Goal: Contribute content: Contribute content

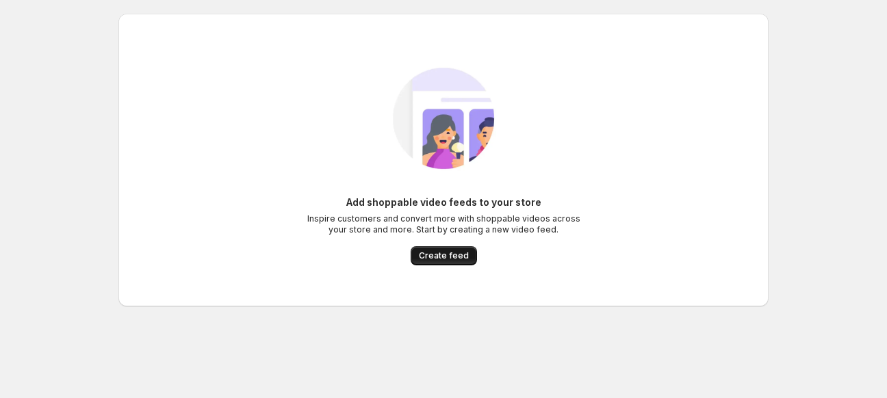
click at [424, 257] on span "Create feed" at bounding box center [444, 255] width 50 height 11
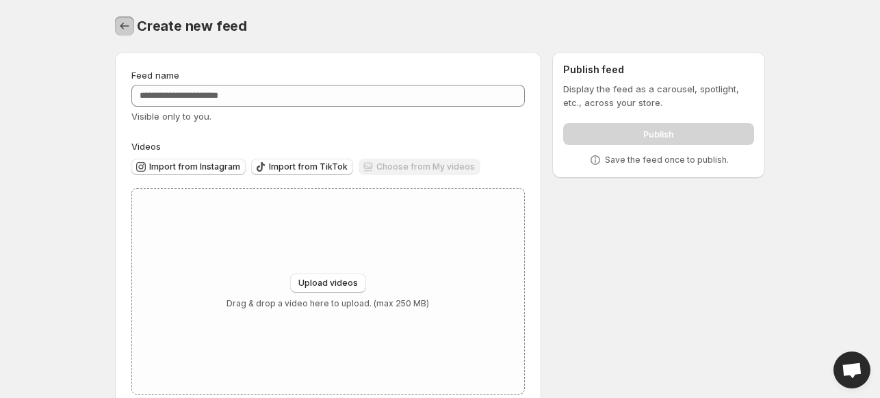
click at [127, 24] on icon "Settings" at bounding box center [125, 26] width 14 height 14
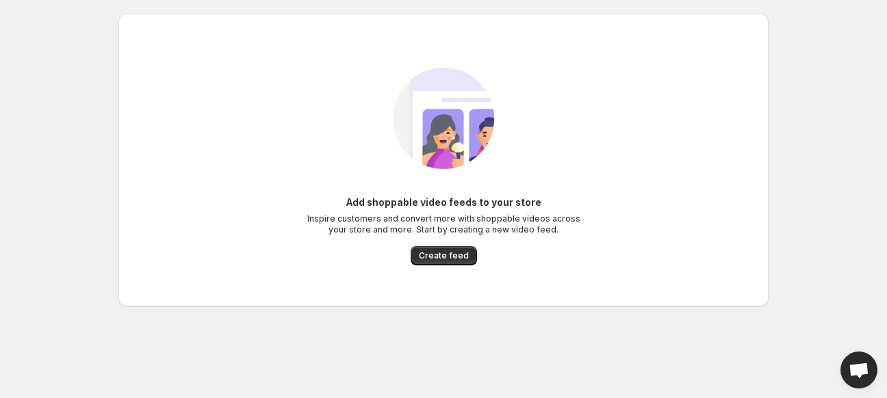
click at [427, 242] on div "Add shoppable video feeds to your store Inspire customers and convert more with…" at bounding box center [444, 231] width 274 height 70
click at [431, 253] on span "Create feed" at bounding box center [444, 255] width 50 height 11
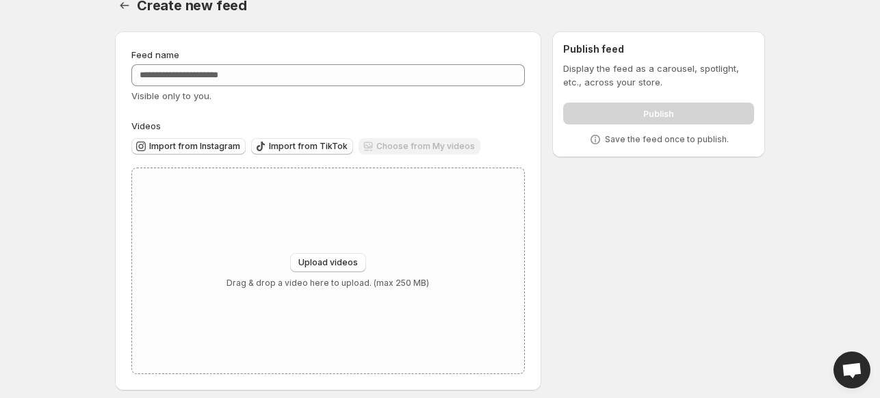
scroll to position [29, 0]
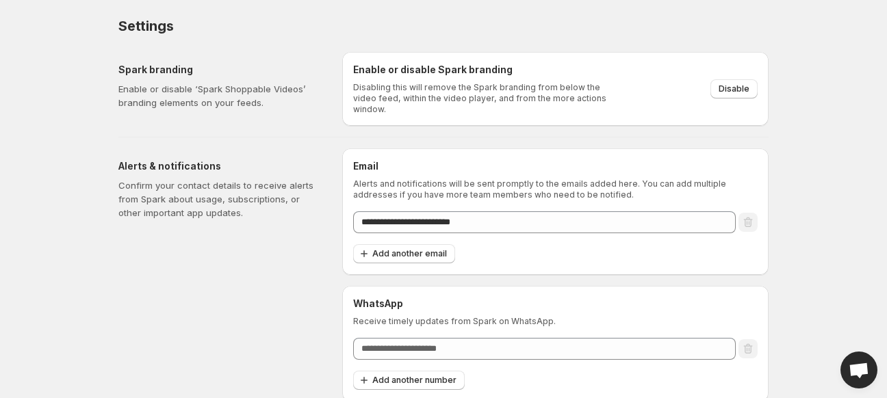
click at [816, 112] on body "**********" at bounding box center [443, 199] width 887 height 398
click at [634, 256] on div "Add another email" at bounding box center [555, 254] width 404 height 20
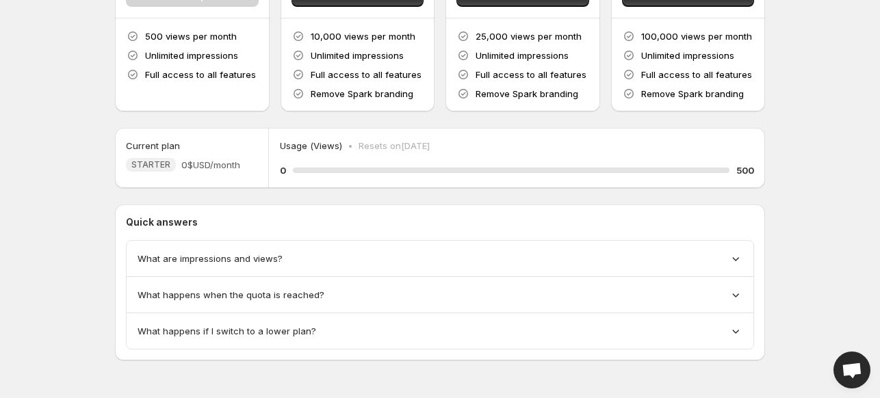
scroll to position [177, 0]
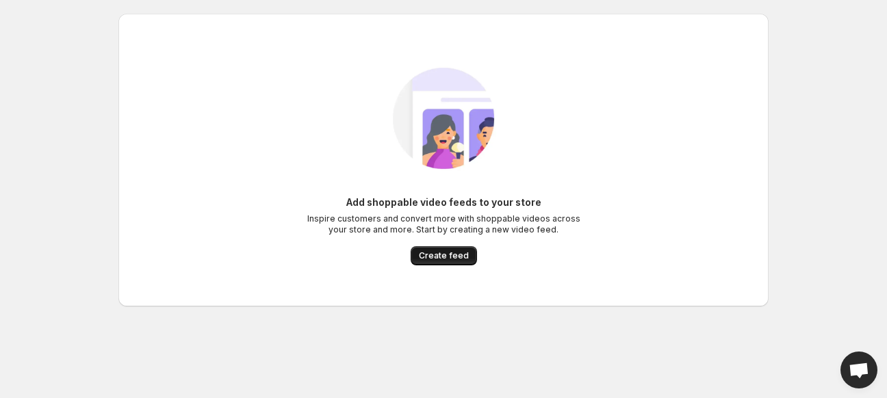
click at [471, 262] on button "Create feed" at bounding box center [444, 255] width 66 height 19
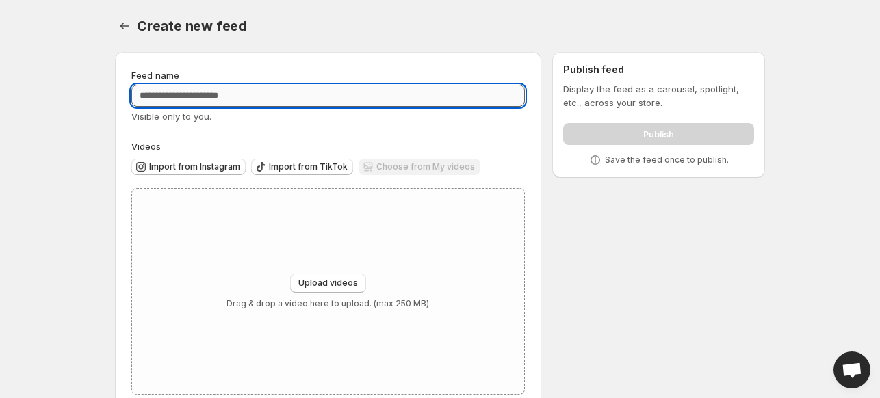
click at [274, 92] on input "Feed name" at bounding box center [327, 96] width 393 height 22
type input "**********"
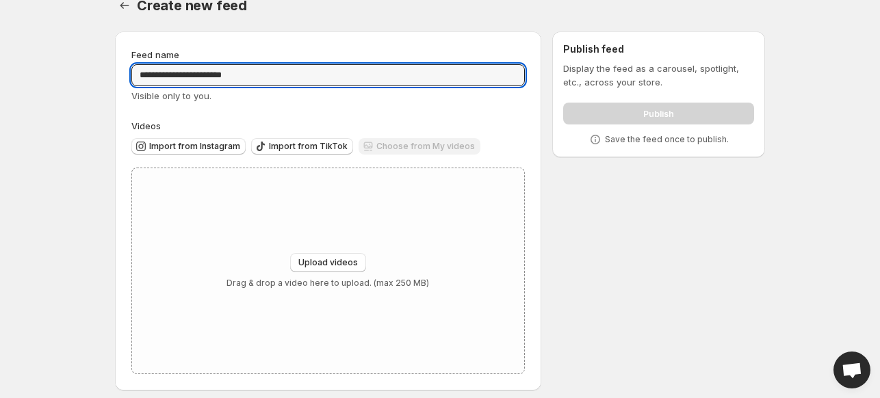
scroll to position [29, 0]
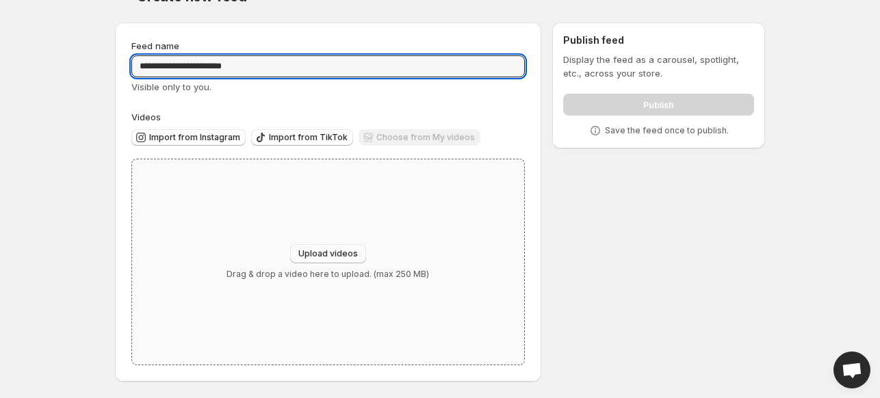
click at [323, 257] on span "Upload videos" at bounding box center [328, 253] width 60 height 11
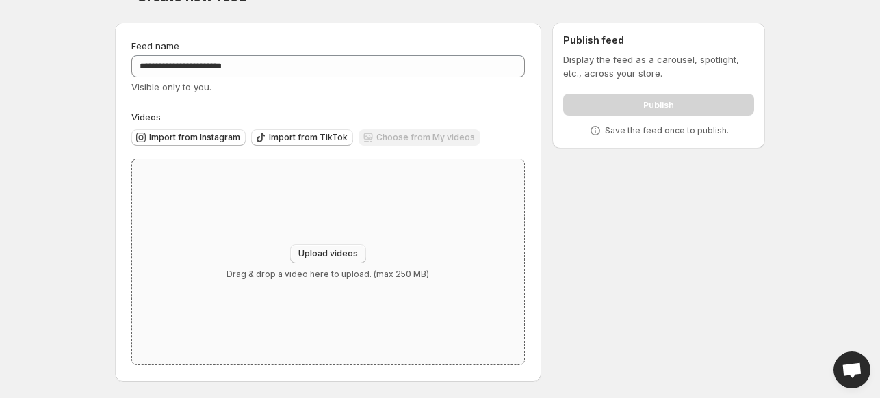
type input "**********"
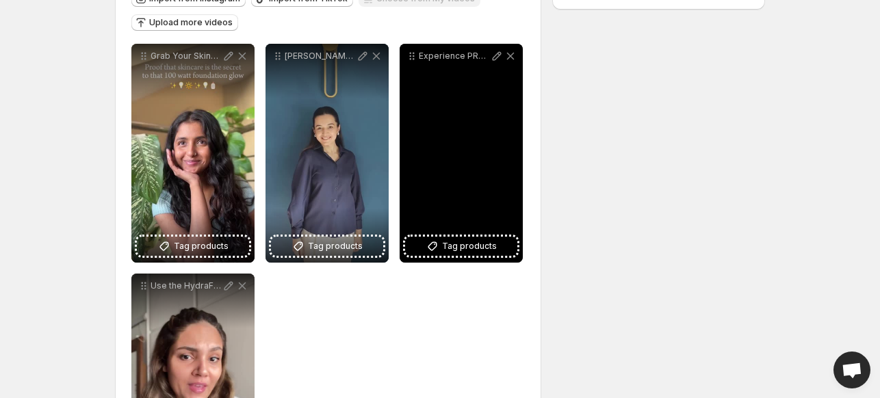
scroll to position [137, 0]
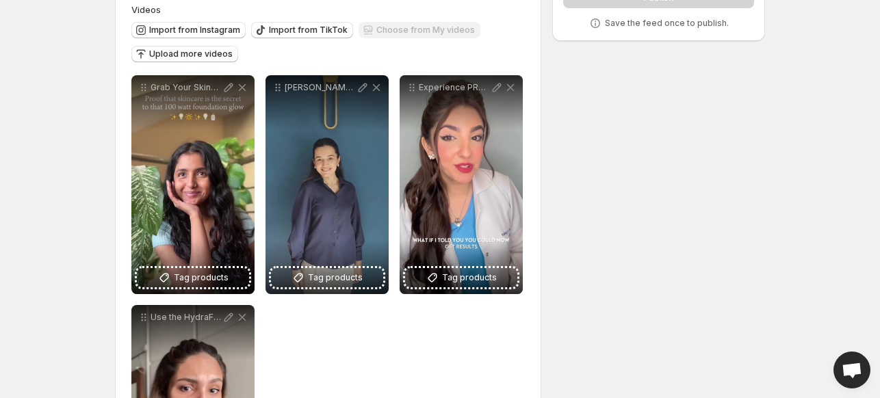
click at [408, 398] on div "**********" at bounding box center [327, 299] width 393 height 449
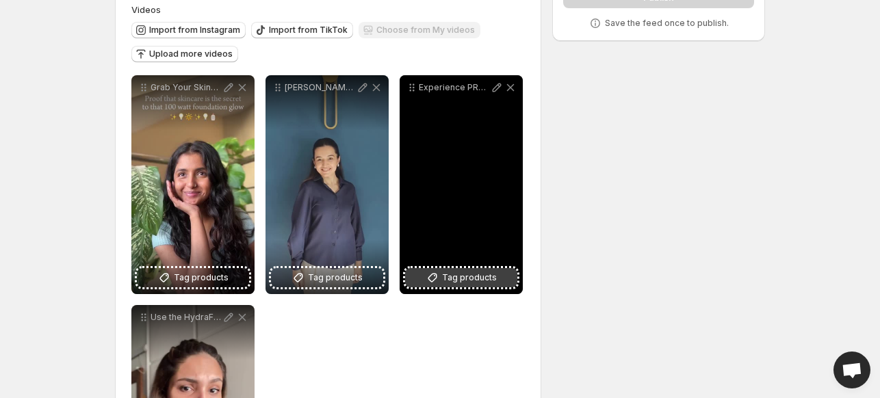
click at [460, 270] on button "Tag products" at bounding box center [461, 277] width 112 height 19
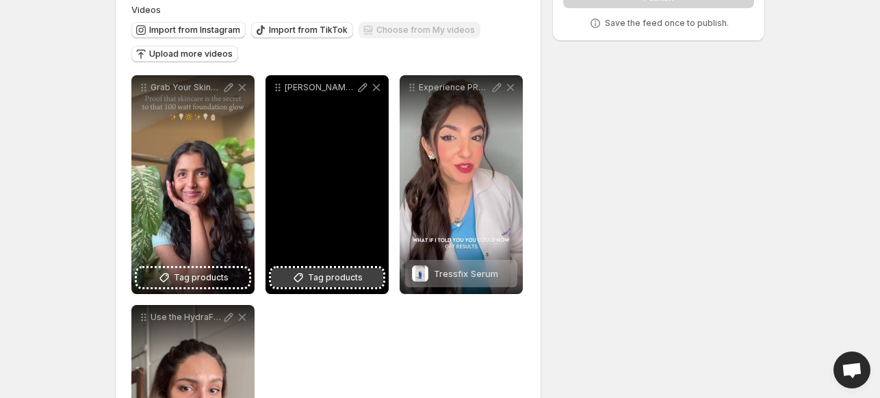
click at [347, 283] on span "Tag products" at bounding box center [335, 278] width 55 height 14
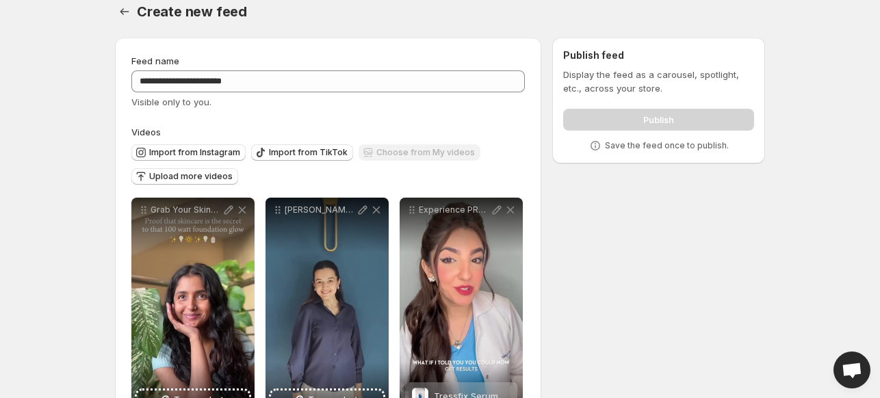
scroll to position [0, 0]
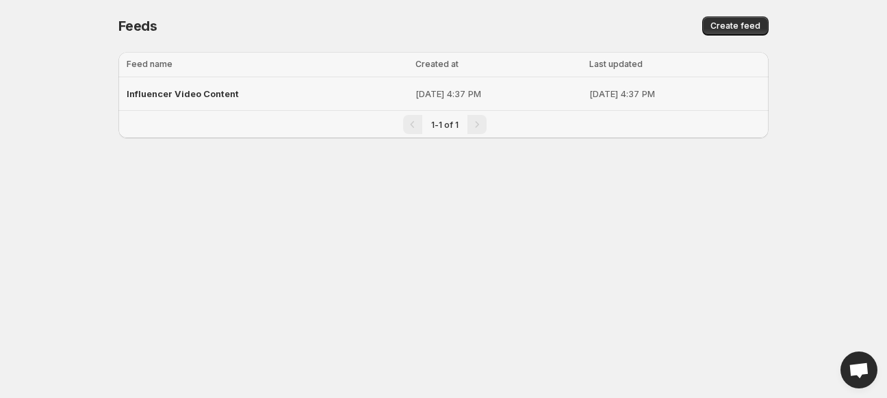
click at [415, 94] on p "[DATE] 4:37 PM" at bounding box center [498, 94] width 166 height 14
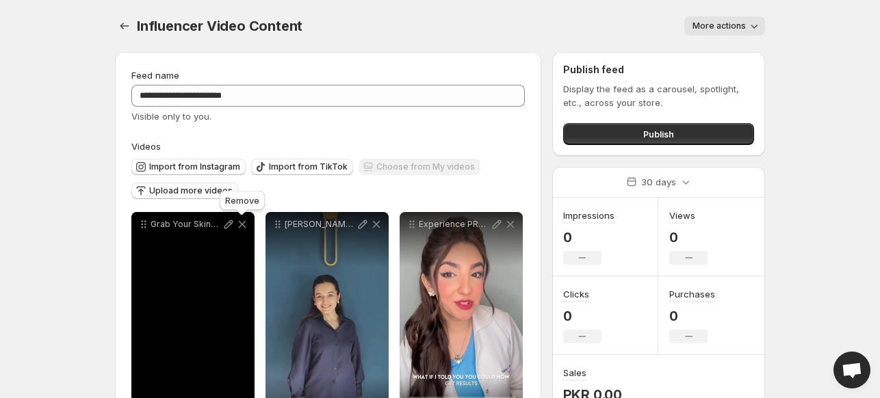
click at [238, 224] on icon at bounding box center [242, 225] width 14 height 14
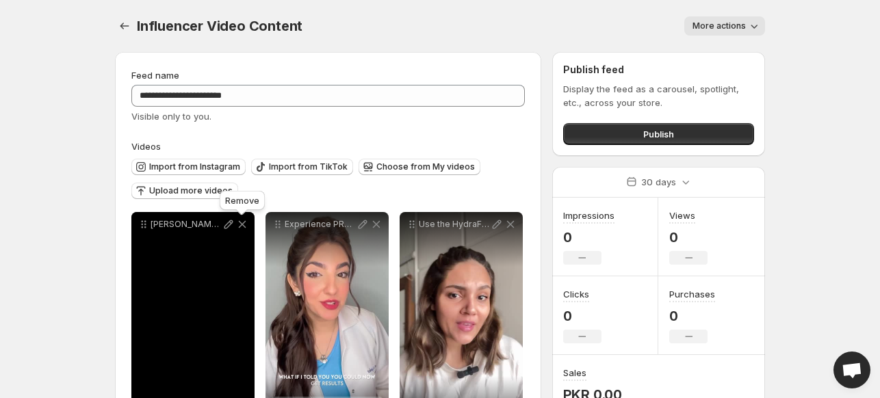
click at [238, 224] on icon at bounding box center [242, 225] width 14 height 14
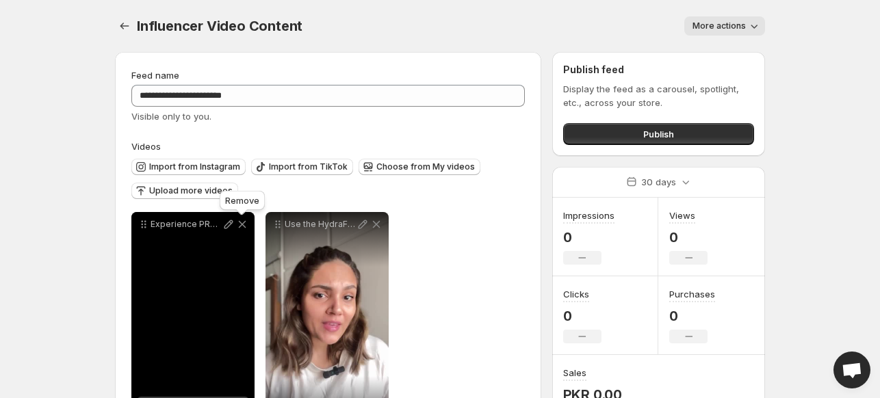
click at [238, 224] on icon at bounding box center [242, 225] width 14 height 14
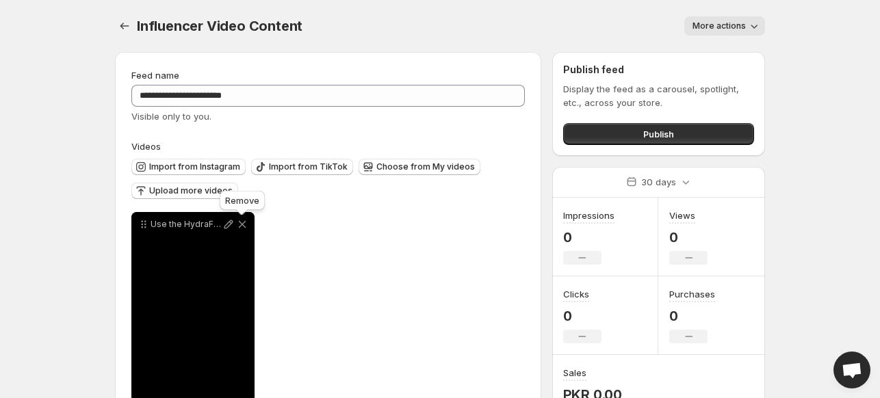
click at [238, 224] on icon at bounding box center [242, 225] width 14 height 14
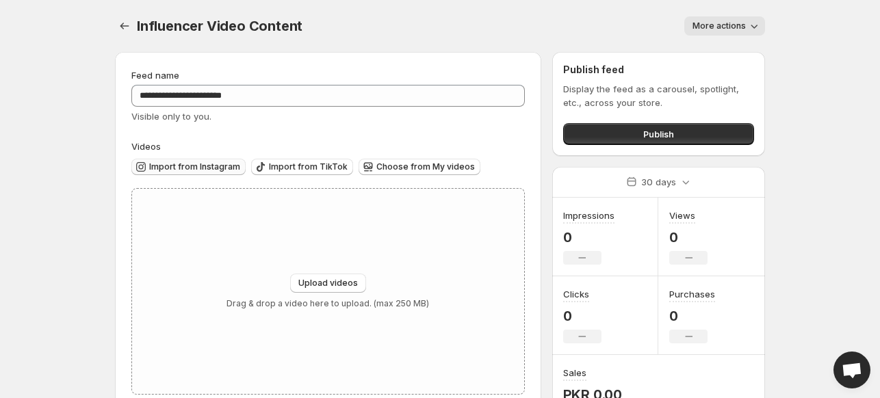
click at [224, 162] on span "Import from Instagram" at bounding box center [194, 166] width 91 height 11
click at [181, 166] on span "Import from Instagram" at bounding box center [194, 166] width 91 height 11
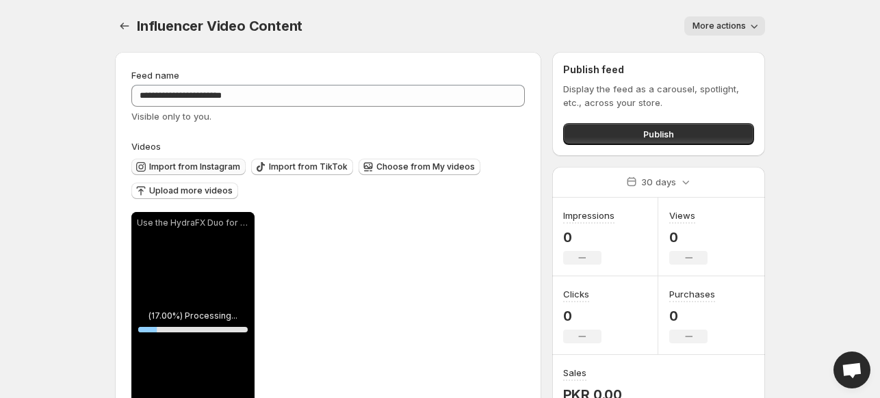
click at [232, 166] on span "Import from Instagram" at bounding box center [194, 166] width 91 height 11
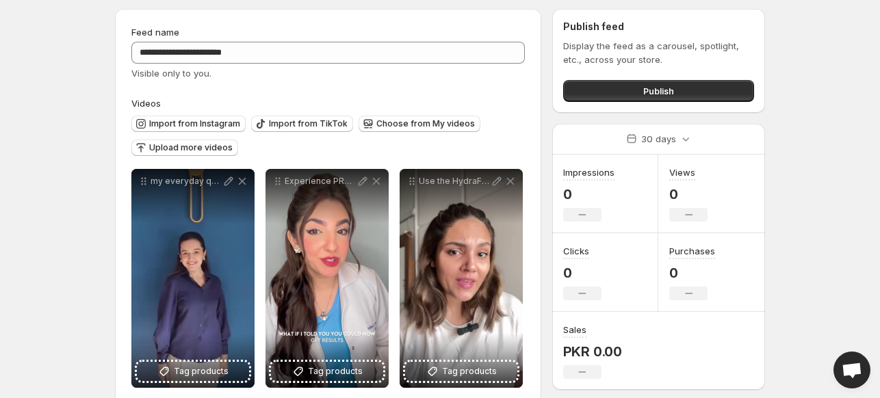
scroll to position [66, 0]
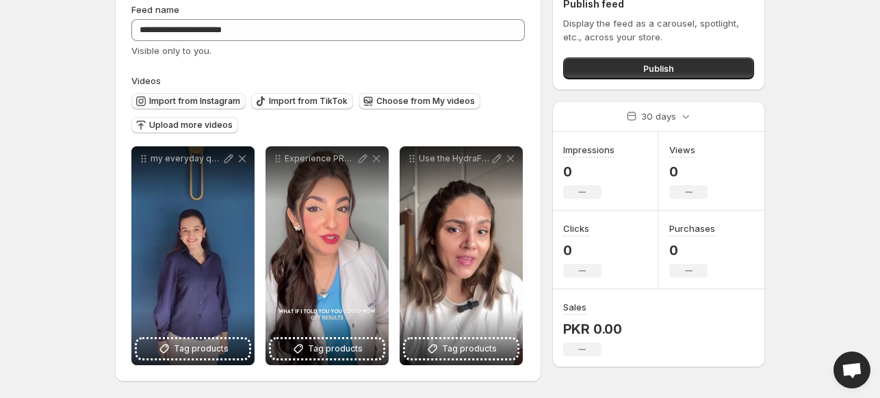
click at [213, 101] on span "Import from Instagram" at bounding box center [194, 101] width 91 height 11
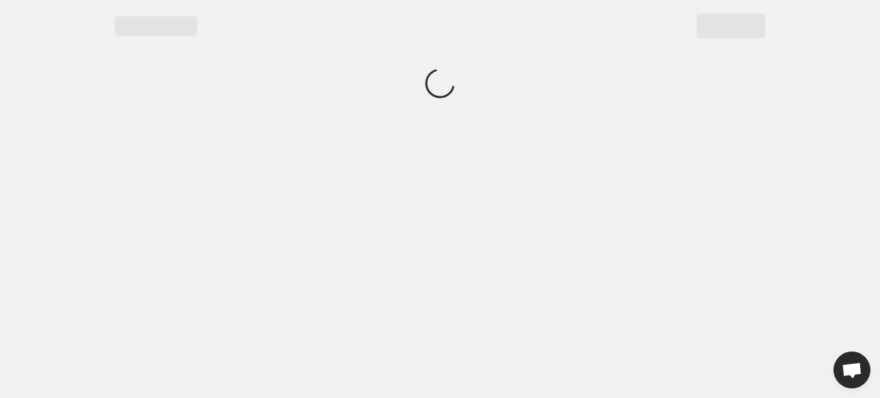
scroll to position [0, 0]
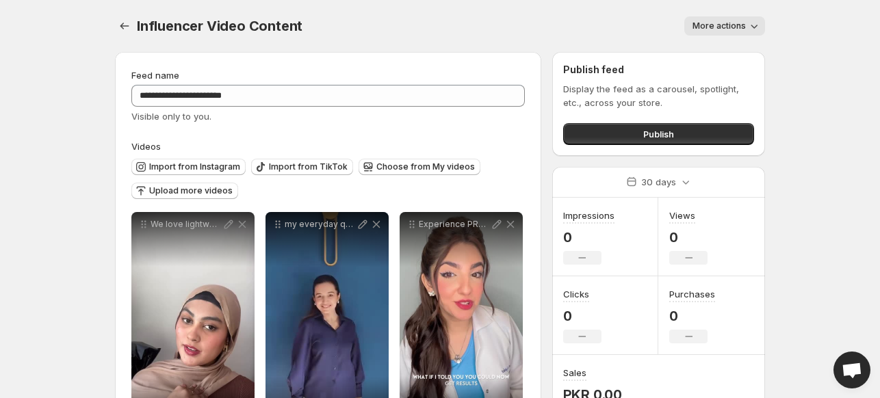
scroll to position [68, 0]
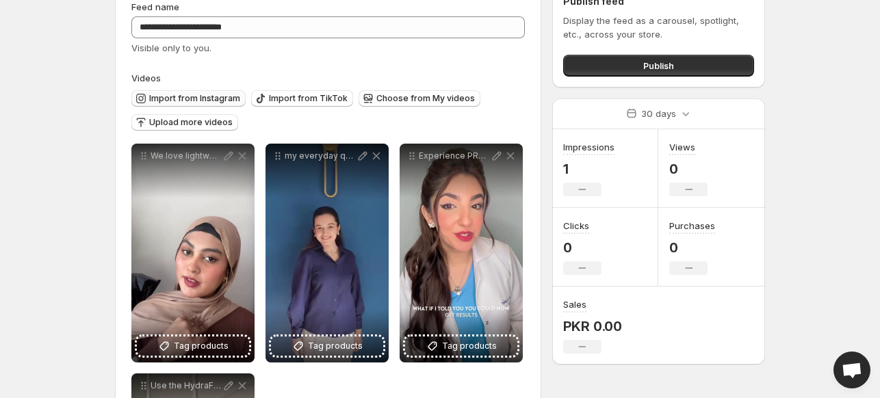
click at [188, 94] on span "Import from Instagram" at bounding box center [194, 98] width 91 height 11
click at [217, 101] on span "Import from Instagram" at bounding box center [194, 98] width 91 height 11
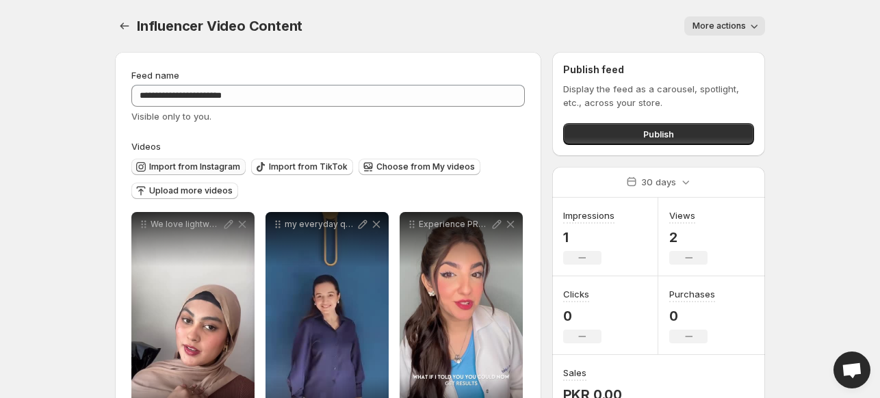
click at [227, 166] on span "Import from Instagram" at bounding box center [194, 166] width 91 height 11
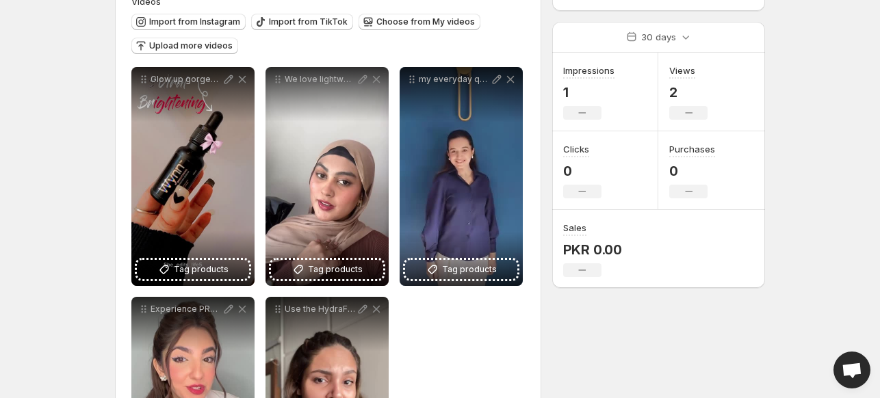
scroll to position [22, 0]
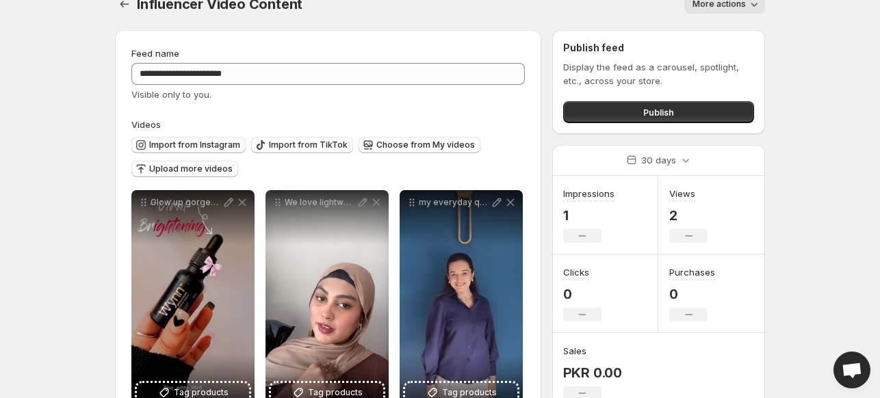
click at [178, 151] on button "Import from Instagram" at bounding box center [188, 145] width 114 height 16
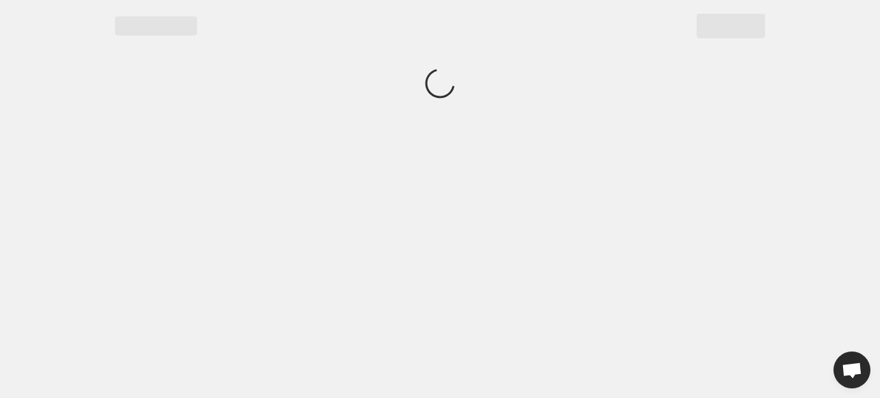
scroll to position [0, 0]
